Goal: Information Seeking & Learning: Learn about a topic

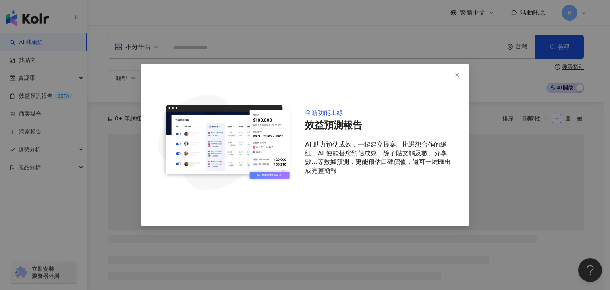
click at [455, 77] on icon "close" at bounding box center [457, 75] width 6 height 6
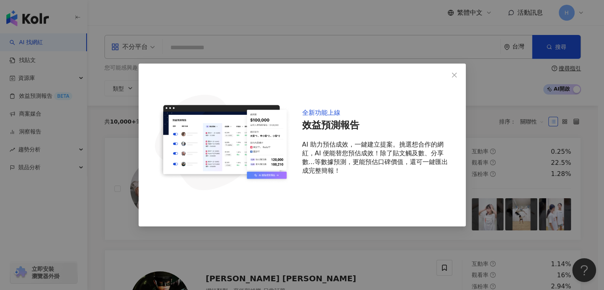
click at [271, 42] on input "search" at bounding box center [331, 47] width 331 height 15
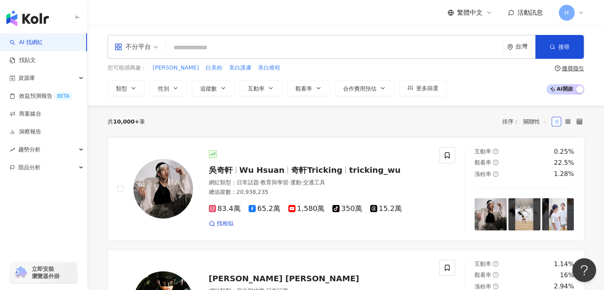
click at [135, 50] on div "不分平台" at bounding box center [132, 47] width 37 height 13
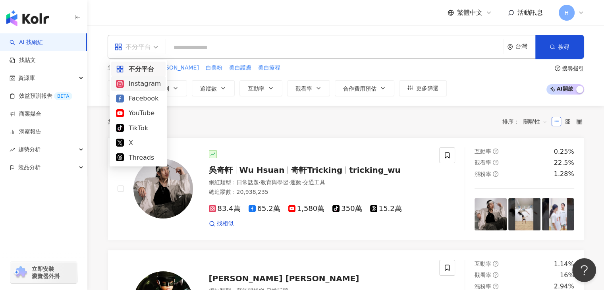
click at [139, 83] on div "Instagram" at bounding box center [138, 84] width 45 height 10
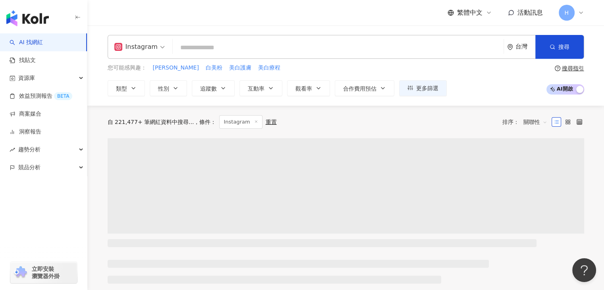
click at [234, 48] on input "search" at bounding box center [338, 47] width 325 height 15
paste input "**********"
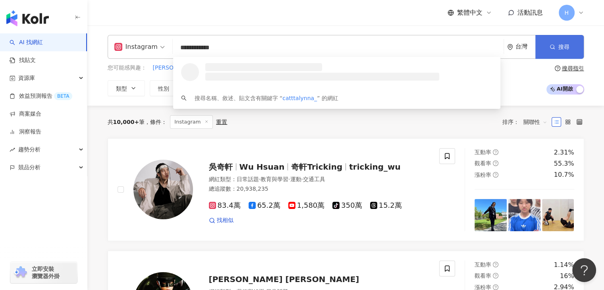
type input "**********"
click at [553, 50] on span "button" at bounding box center [553, 47] width 6 height 6
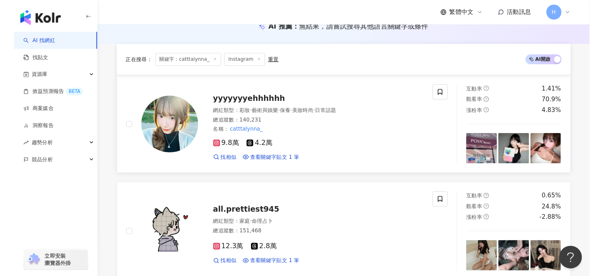
scroll to position [79, 0]
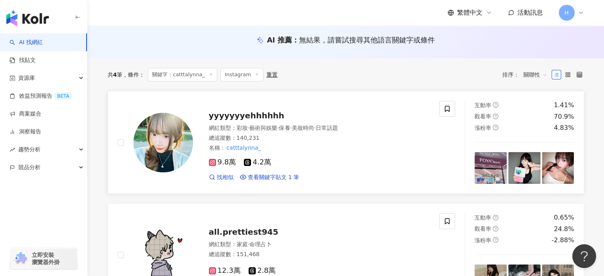
click at [297, 140] on div "總追蹤數 ： 140,231" at bounding box center [319, 138] width 221 height 8
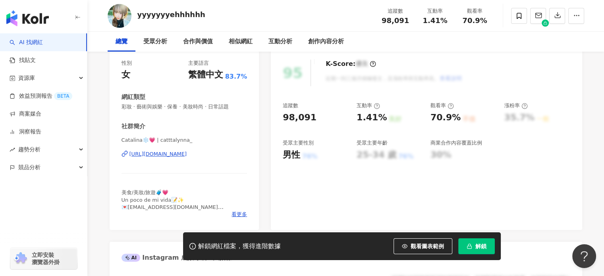
scroll to position [119, 0]
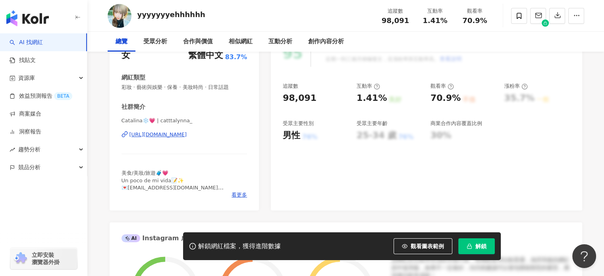
click at [483, 248] on span "解鎖" at bounding box center [481, 246] width 11 height 6
